Goal: Task Accomplishment & Management: Use online tool/utility

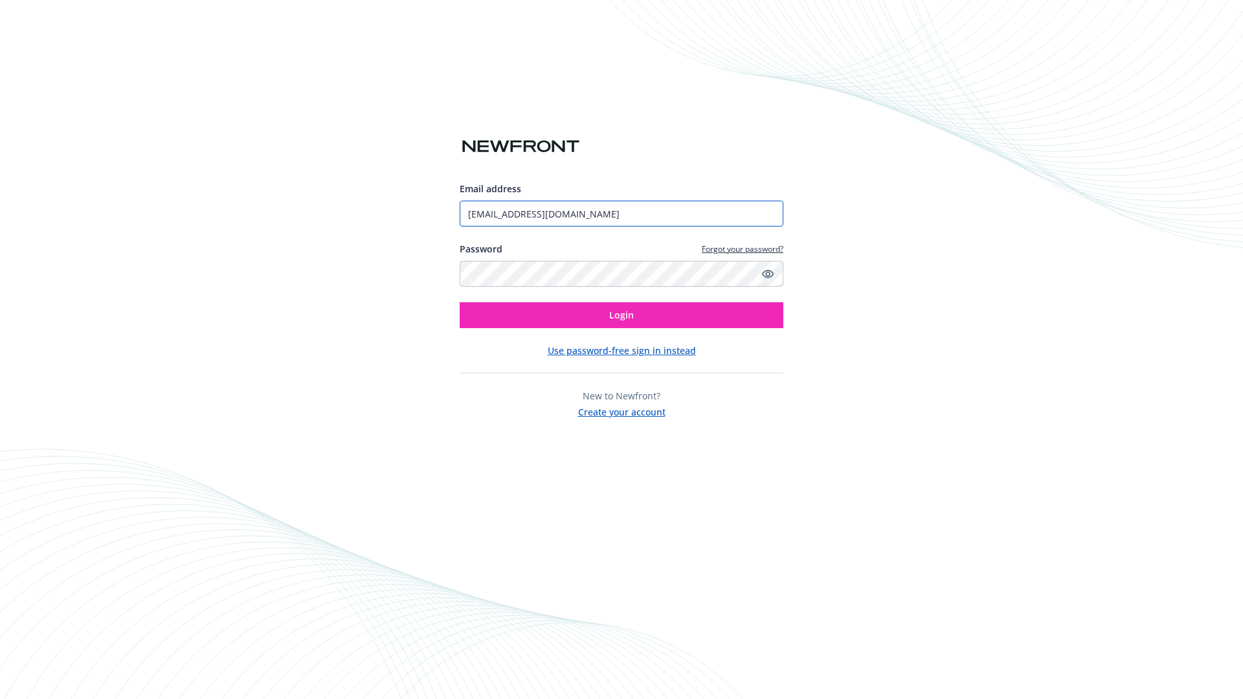
type input "[EMAIL_ADDRESS][DOMAIN_NAME]"
click at [622, 315] on span "Login" at bounding box center [621, 315] width 25 height 12
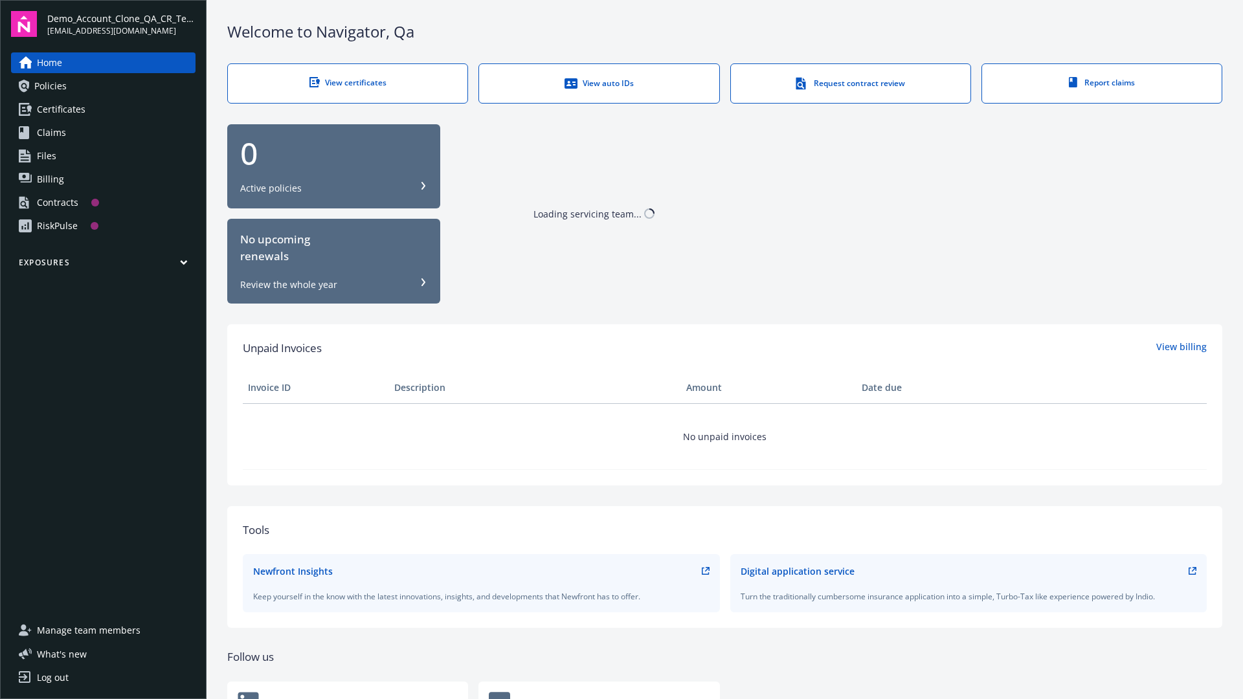
click at [121, 24] on span "Demo_Account_Clone_QA_CR_Tests_Prospect" at bounding box center [121, 19] width 148 height 14
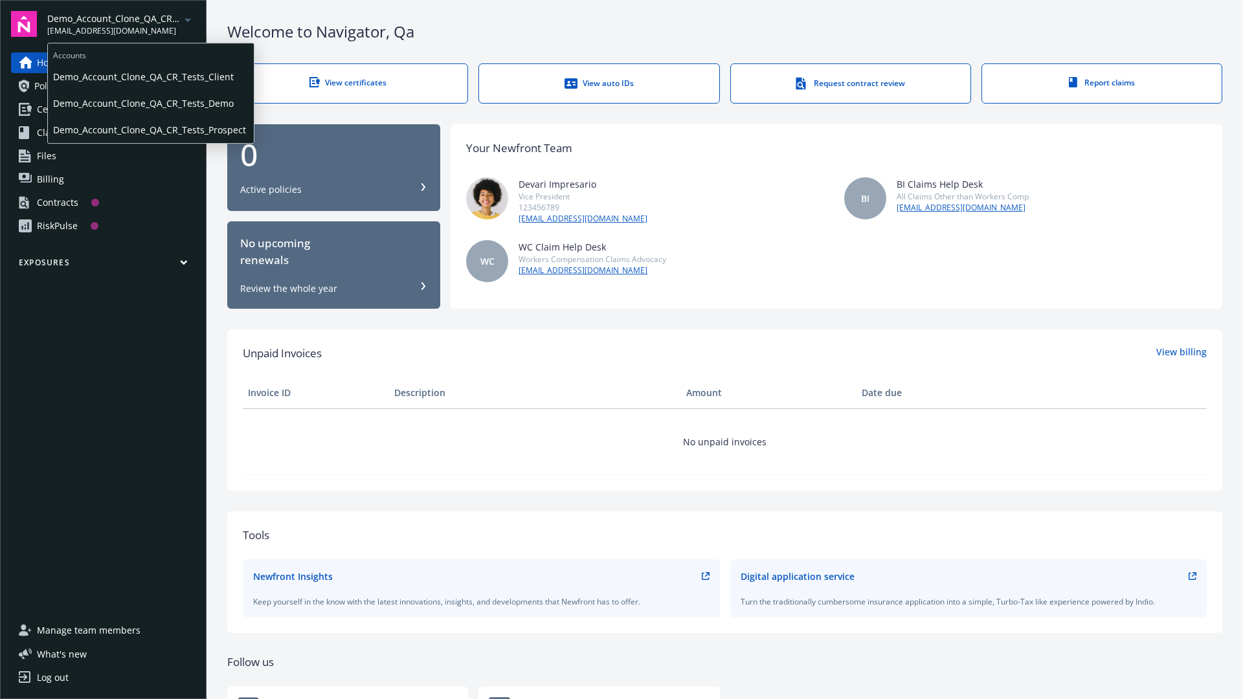
click at [150, 77] on span "Demo_Account_Clone_QA_CR_Tests_Client" at bounding box center [151, 76] width 196 height 27
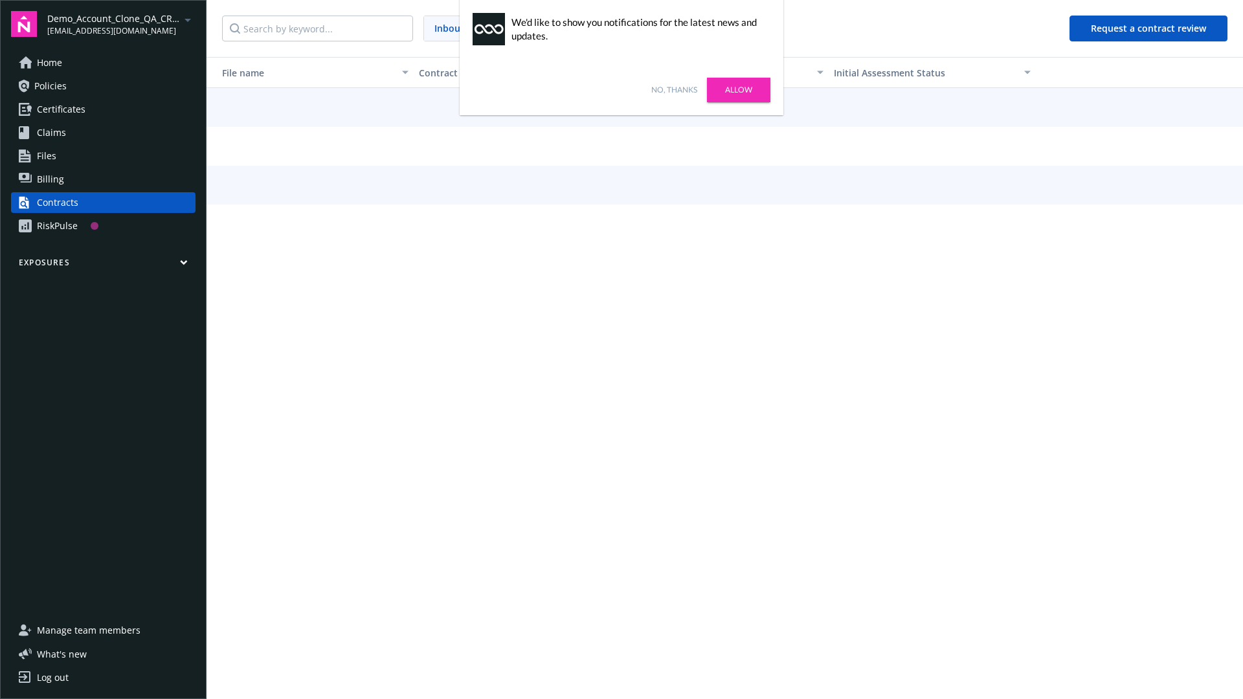
click at [674, 90] on link "No, thanks" at bounding box center [674, 90] width 46 height 12
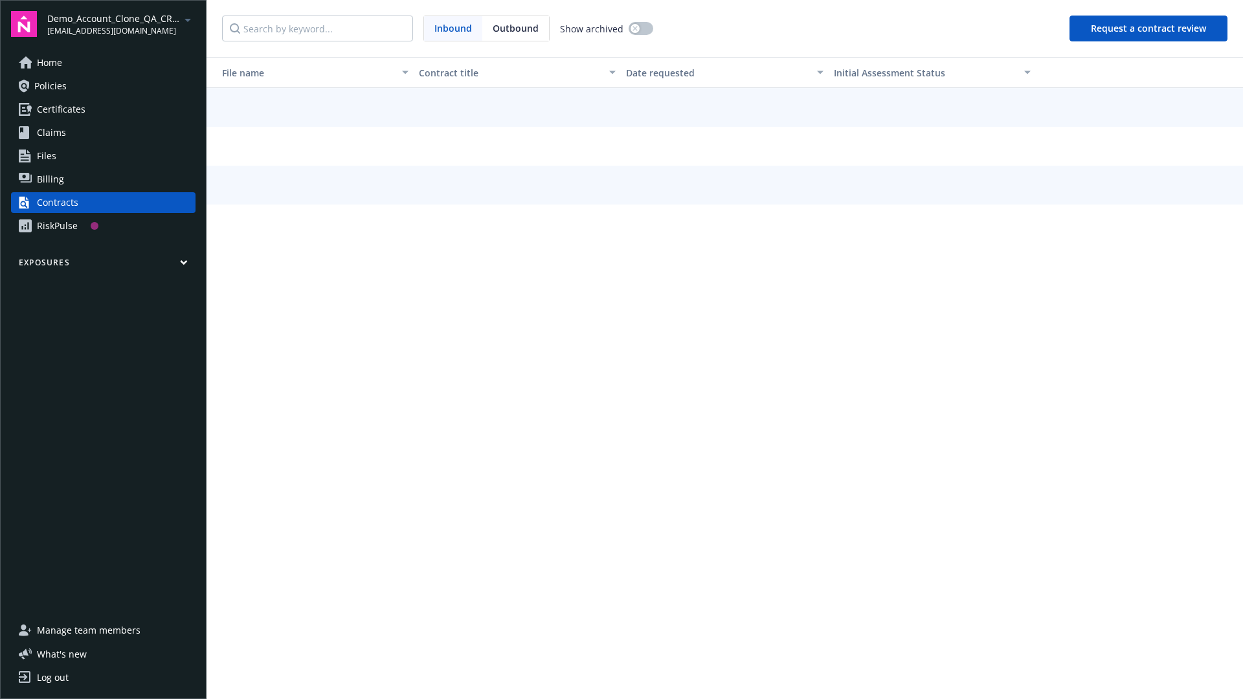
click at [1149, 28] on button "Request a contract review" at bounding box center [1149, 29] width 158 height 26
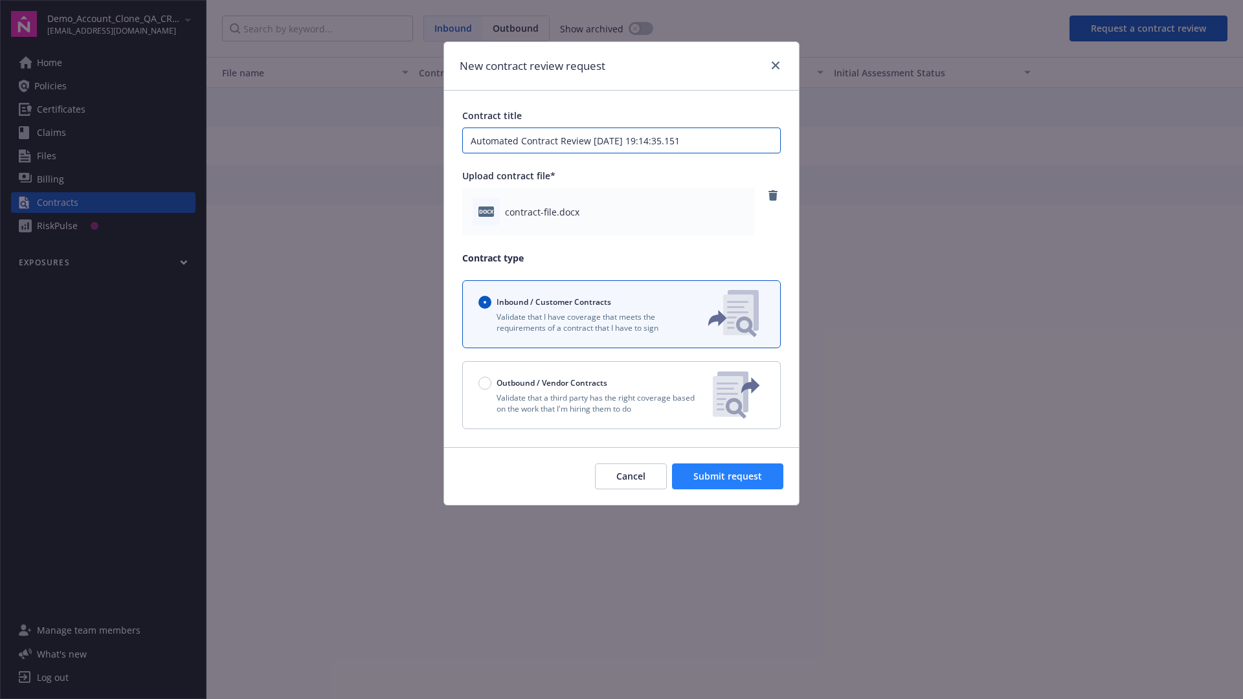
type input "Automated Contract Review 09-29-2025 19:14:35.151"
click at [728, 477] on span "Submit request" at bounding box center [727, 476] width 69 height 12
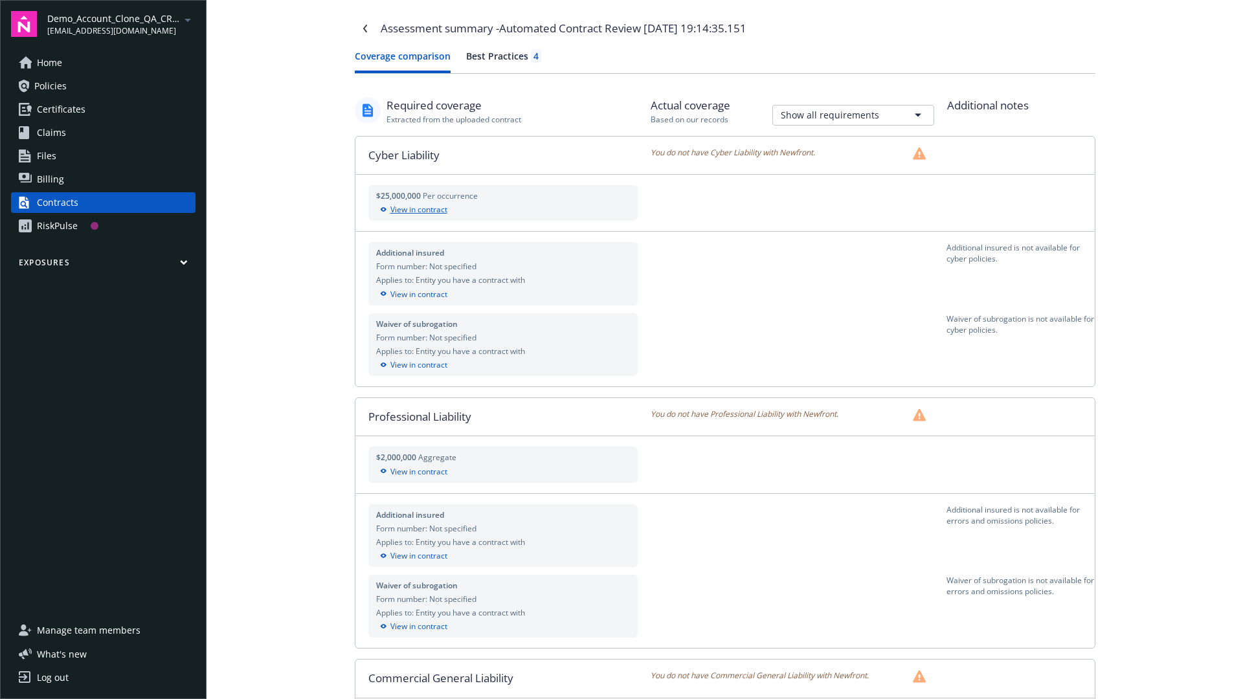
click at [502, 210] on div "View in contract" at bounding box center [503, 210] width 254 height 12
